Goal: Information Seeking & Learning: Learn about a topic

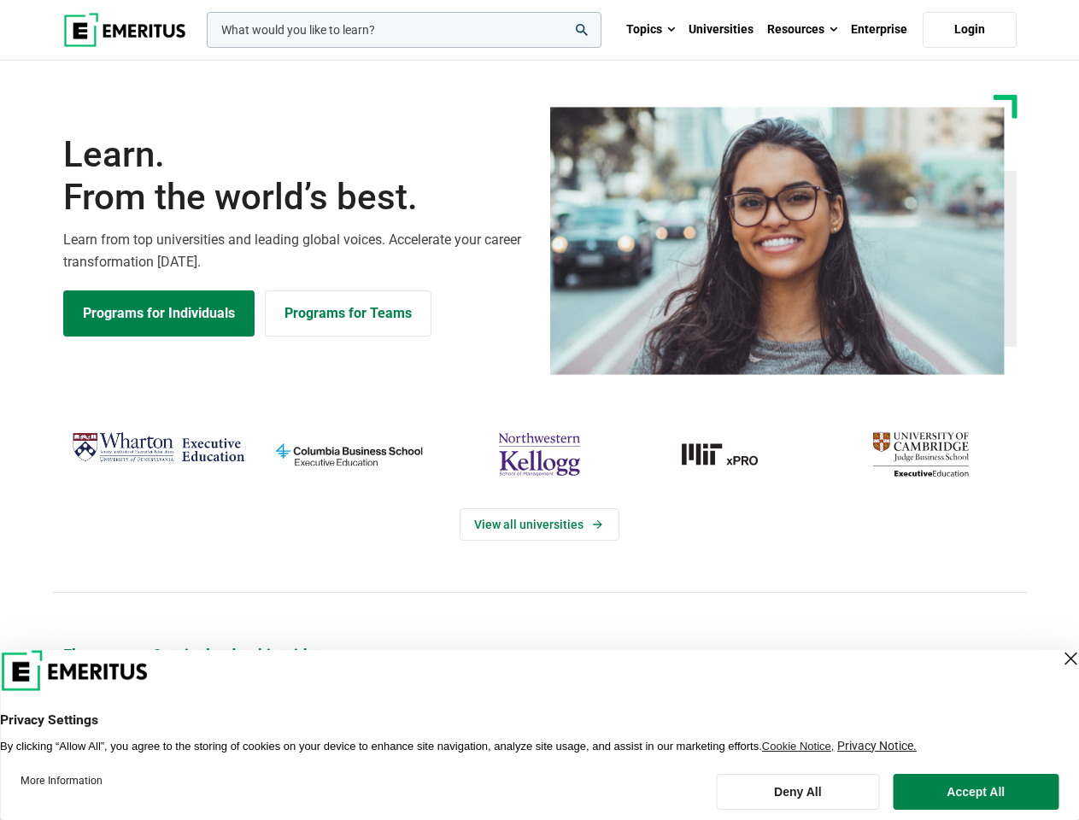
click at [539, 410] on div "View all universities" at bounding box center [540, 509] width 1100 height 269
click at [404, 30] on input "woocommerce-product-search-field-0" at bounding box center [404, 30] width 395 height 36
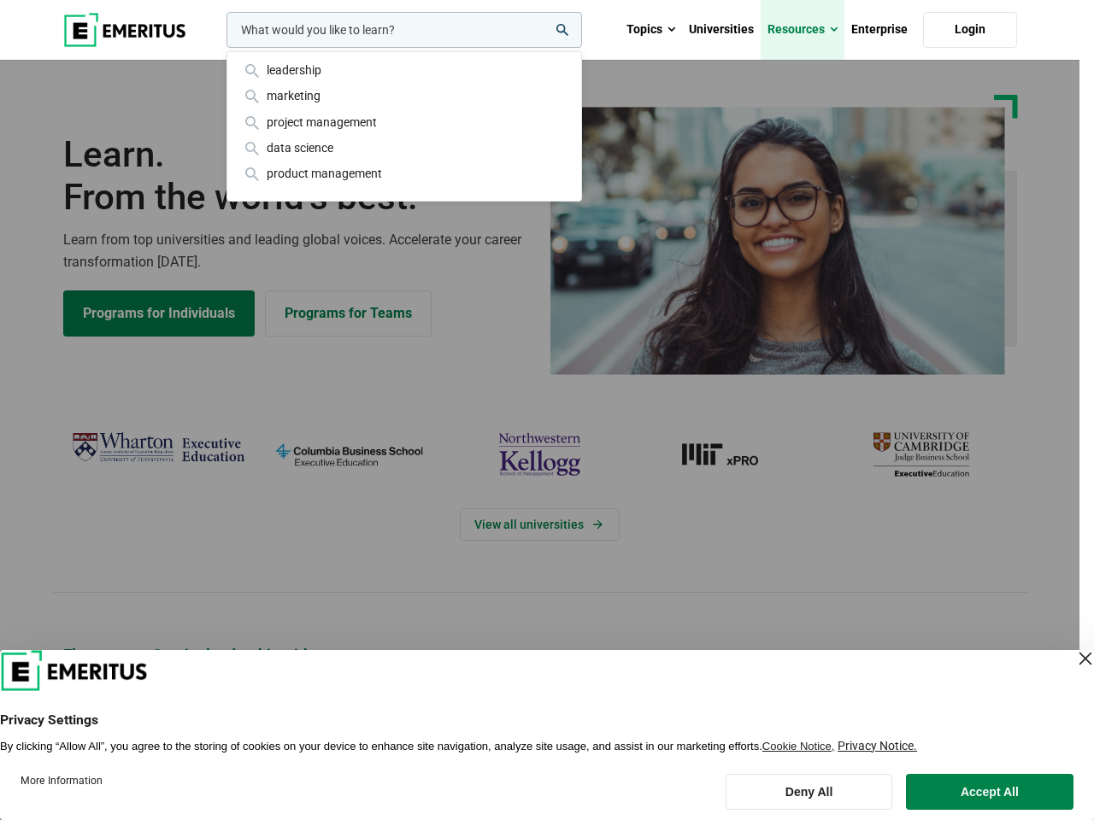
click at [802, 30] on link "Resources" at bounding box center [803, 30] width 84 height 60
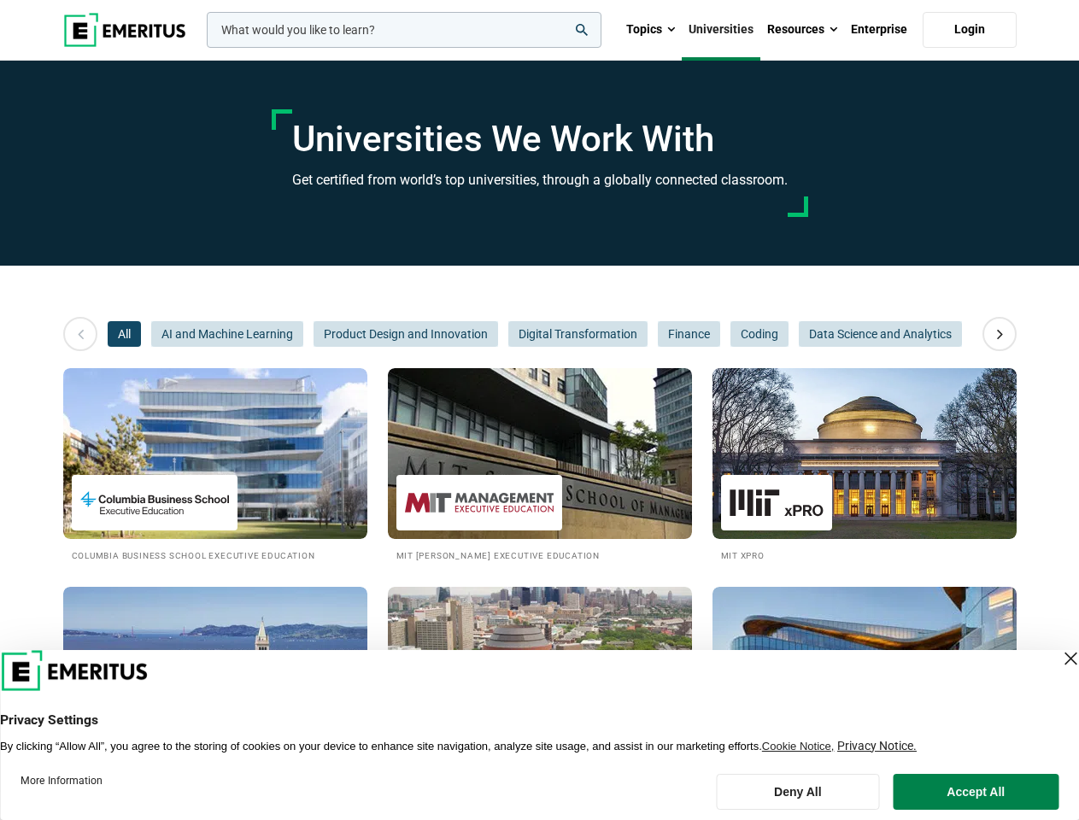
click at [404, 30] on input "woocommerce-product-search-field-0" at bounding box center [404, 30] width 395 height 36
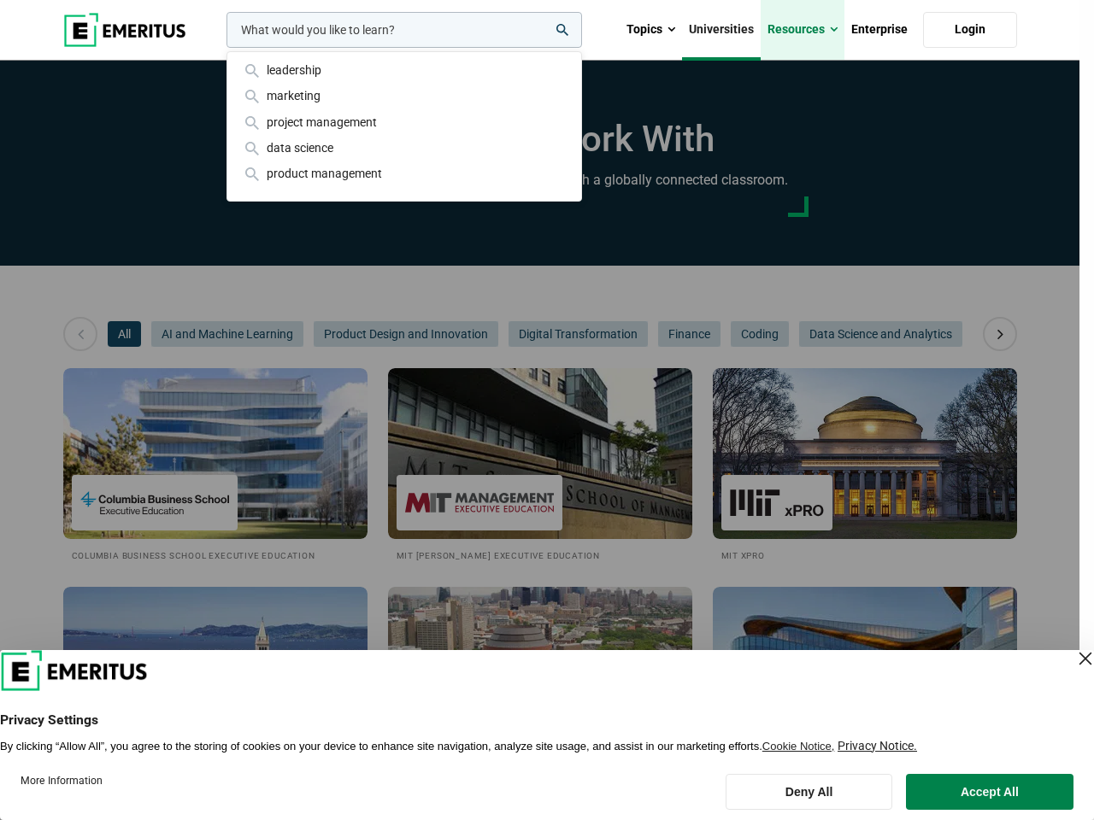
click at [802, 30] on link "Resources" at bounding box center [803, 30] width 84 height 60
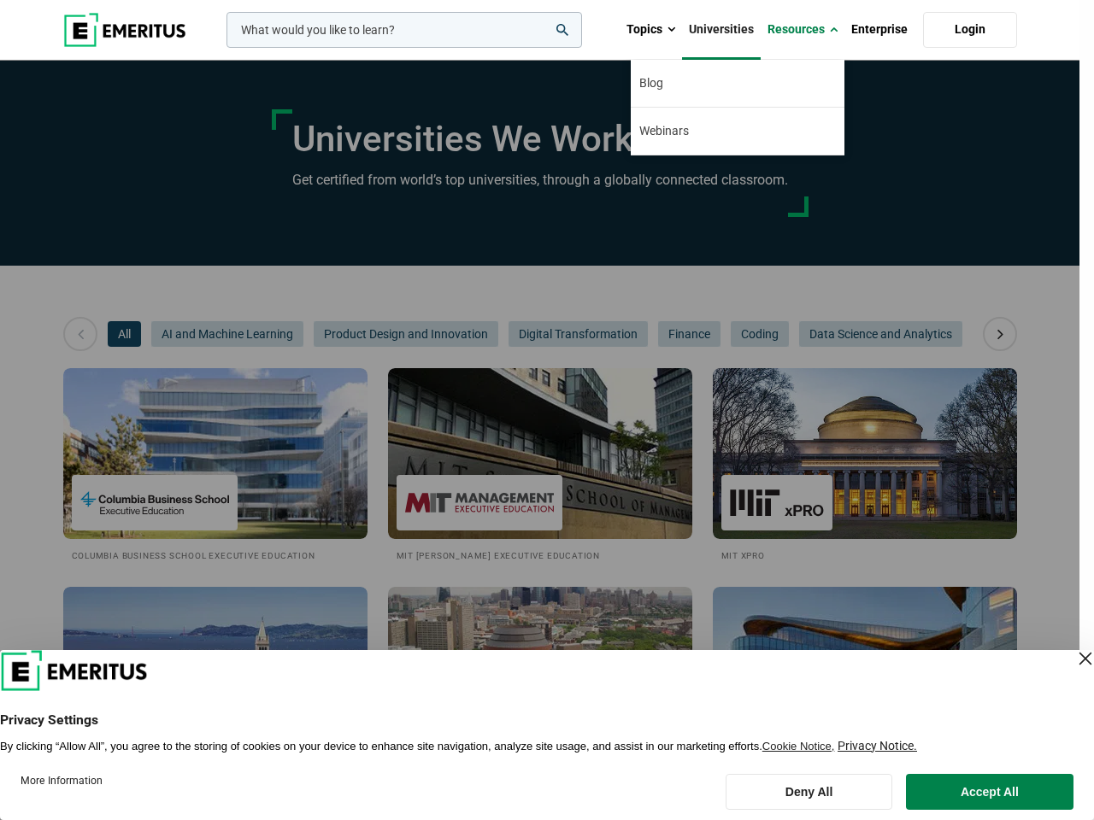
click at [223, 48] on div "leadership marketing project management data science product management" at bounding box center [402, 30] width 359 height 36
